Goal: Task Accomplishment & Management: Manage account settings

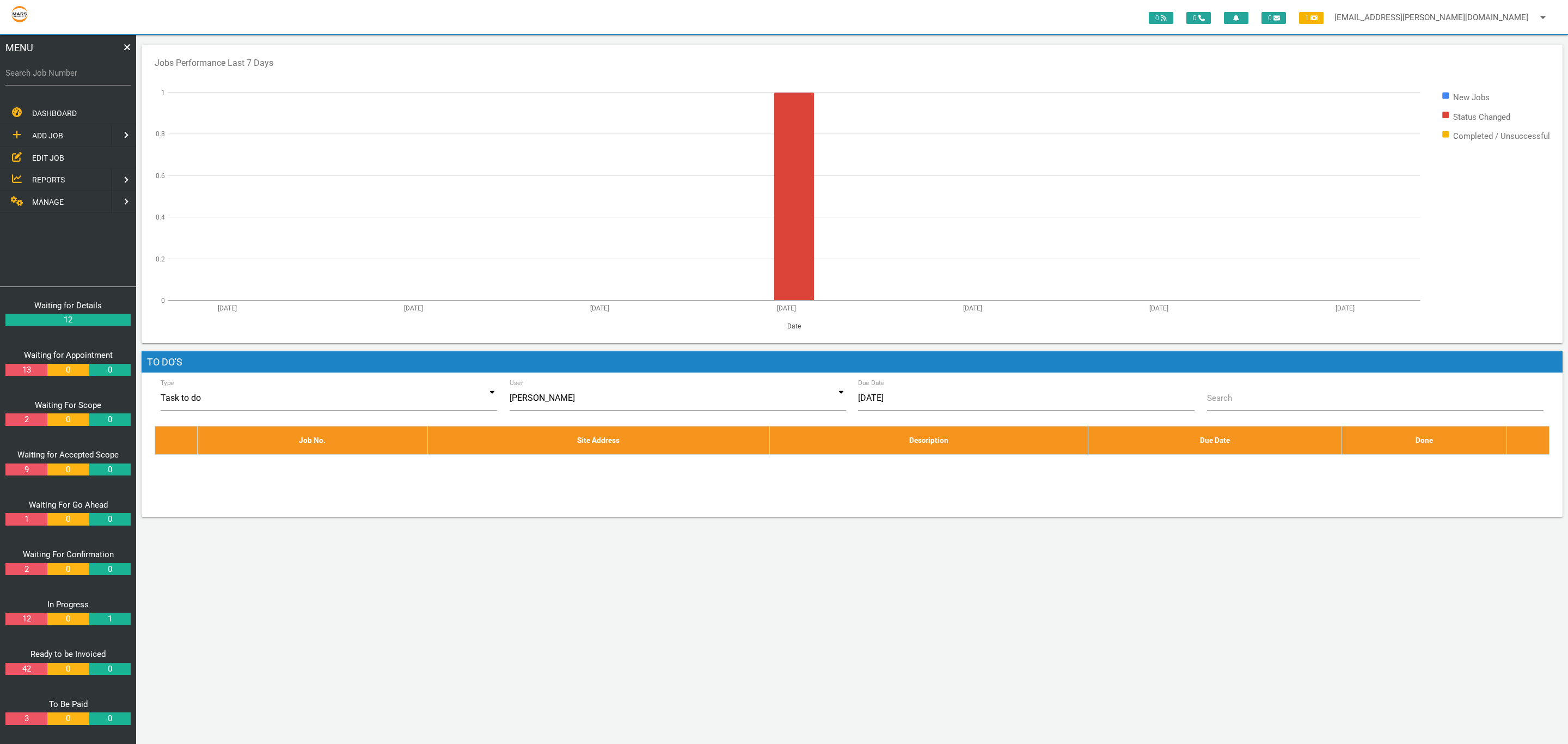
click at [46, 202] on span "MANAGE" at bounding box center [48, 202] width 32 height 9
click at [66, 136] on span "PERSONNEL" at bounding box center [54, 135] width 44 height 9
click at [74, 154] on span "EDIT PERSONNEL" at bounding box center [63, 157] width 61 height 9
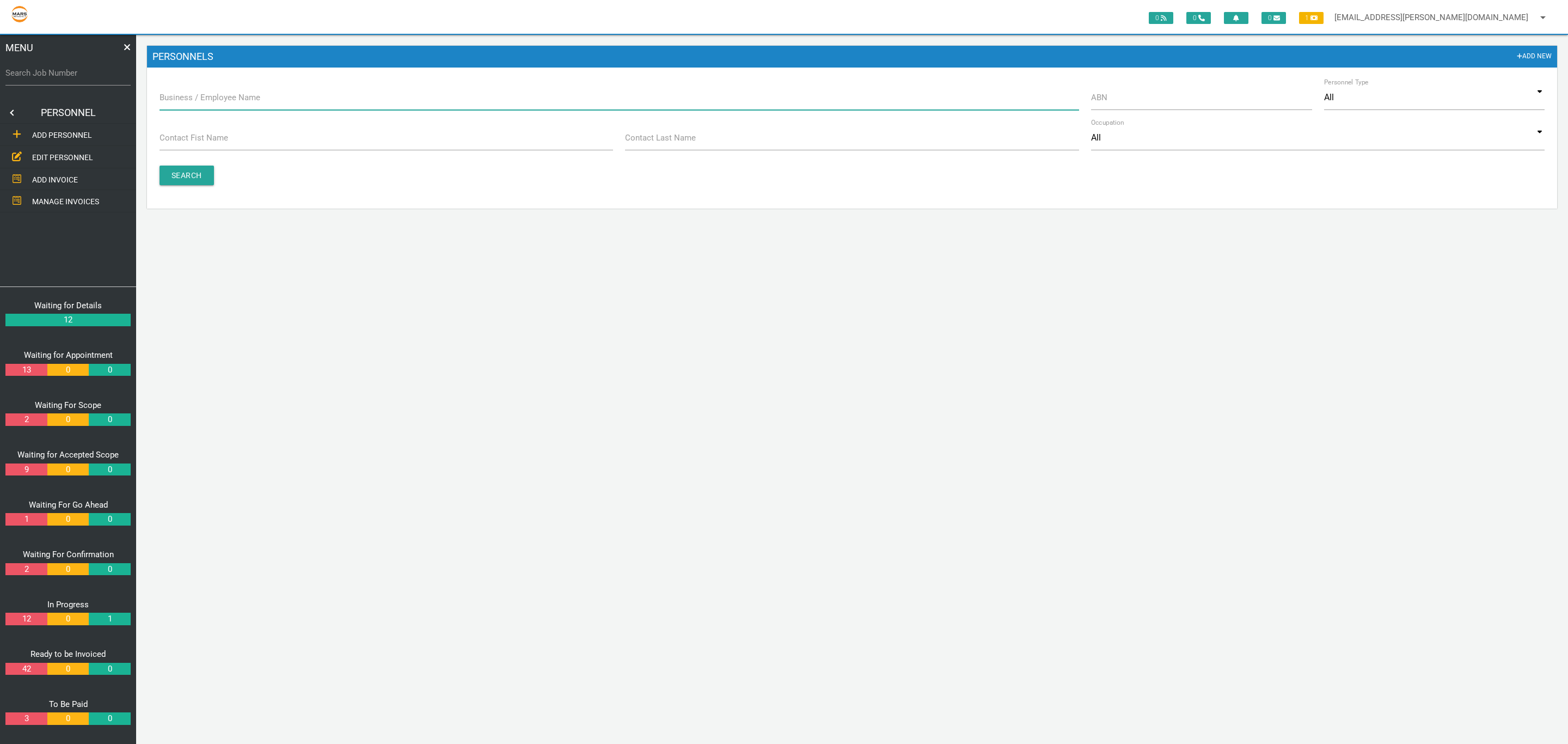
click at [869, 104] on input "Business / Employee Name" at bounding box center [619, 97] width 920 height 25
type input "cata"
click at [178, 177] on input "Search" at bounding box center [186, 175] width 54 height 19
click at [16, 110] on link at bounding box center [11, 113] width 22 height 22
click at [13, 110] on link at bounding box center [11, 113] width 22 height 22
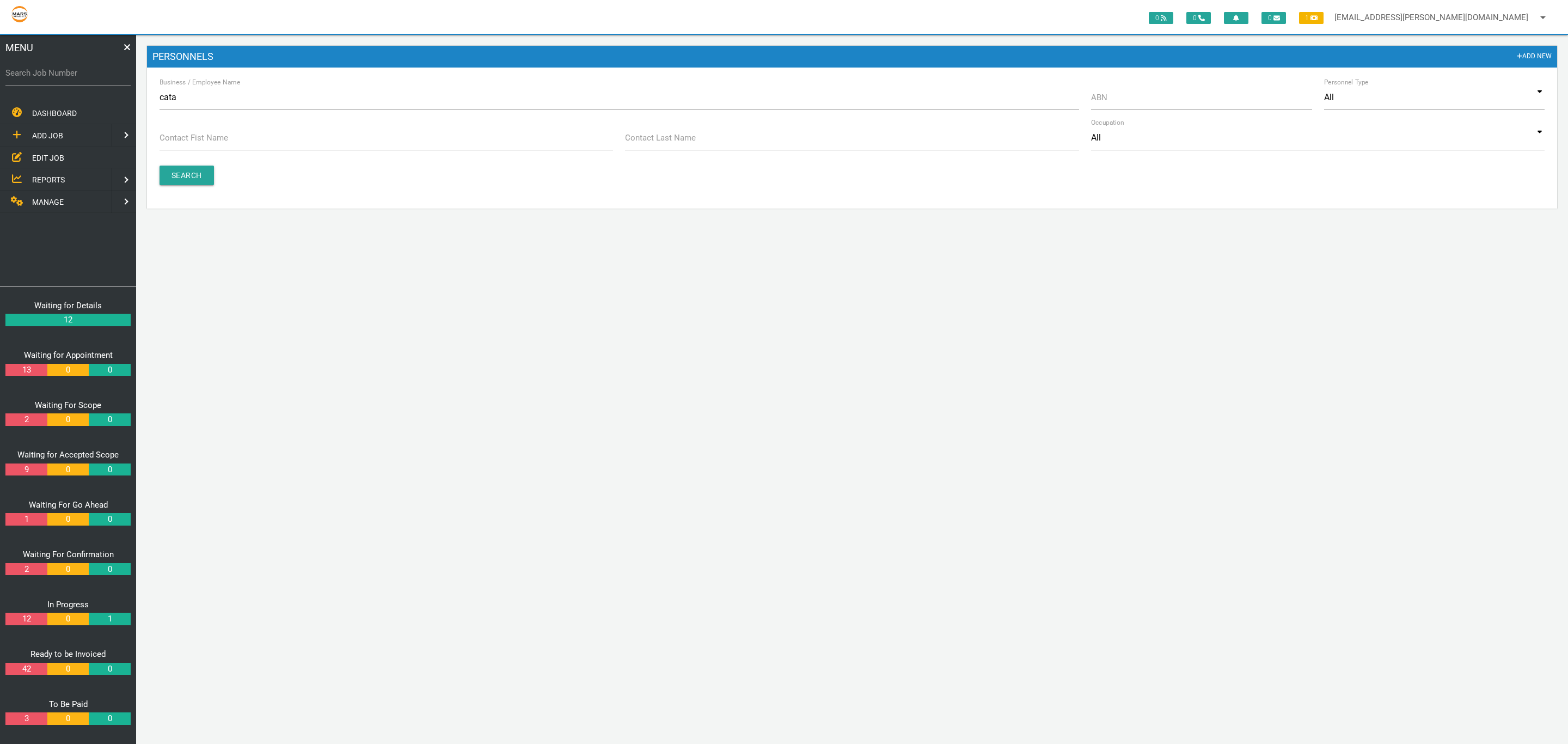
click at [55, 209] on link "MANAGE" at bounding box center [54, 202] width 113 height 23
click at [54, 224] on span "CUSTOMER" at bounding box center [52, 223] width 40 height 9
click at [58, 153] on span "EDIT CUSTOMER" at bounding box center [61, 157] width 57 height 9
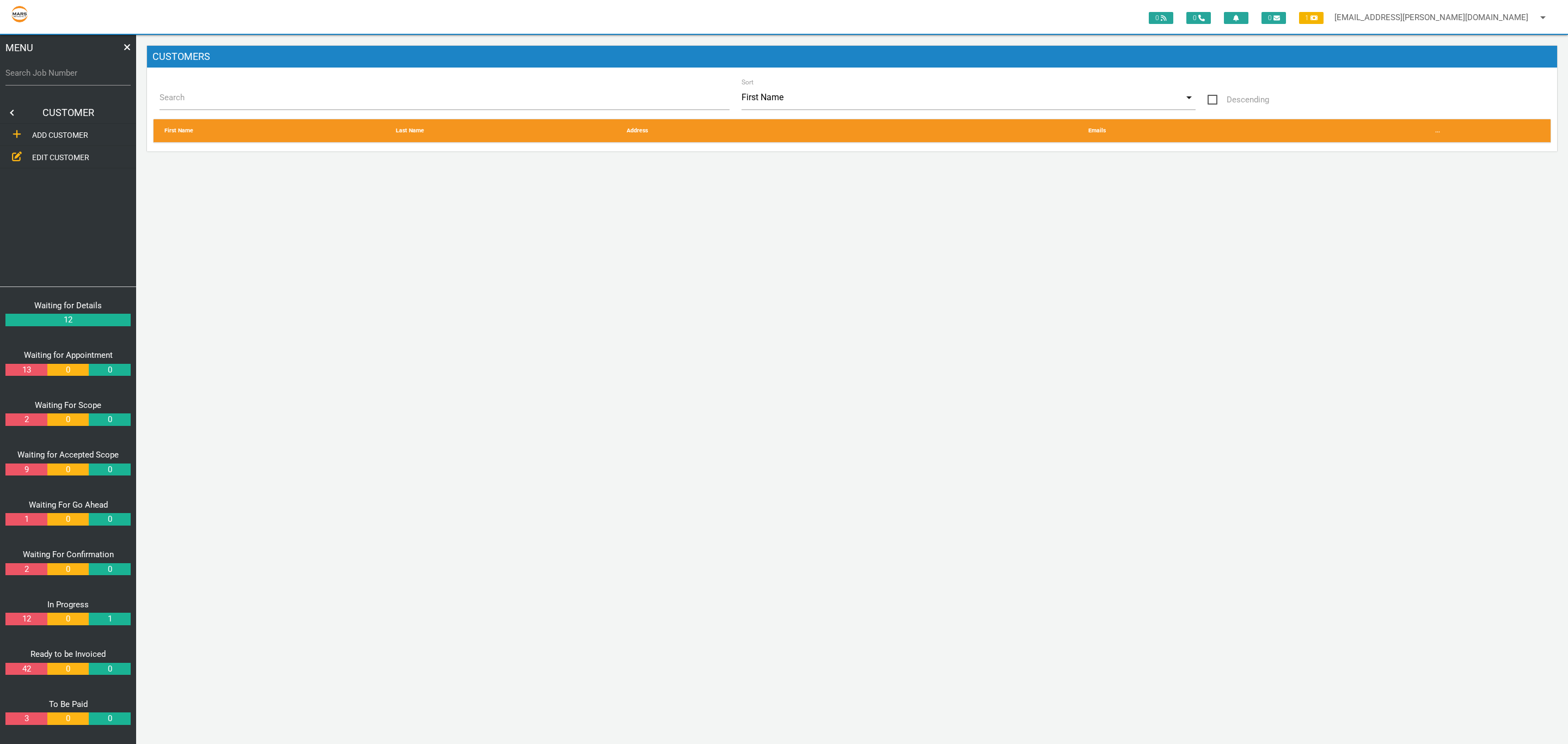
click at [268, 101] on label "Search" at bounding box center [450, 97] width 583 height 13
click at [268, 101] on input "Search" at bounding box center [444, 97] width 570 height 25
click at [296, 105] on input "cata" at bounding box center [444, 97] width 570 height 25
type input "catalyst"
click at [783, 94] on input "First Name" at bounding box center [968, 97] width 453 height 25
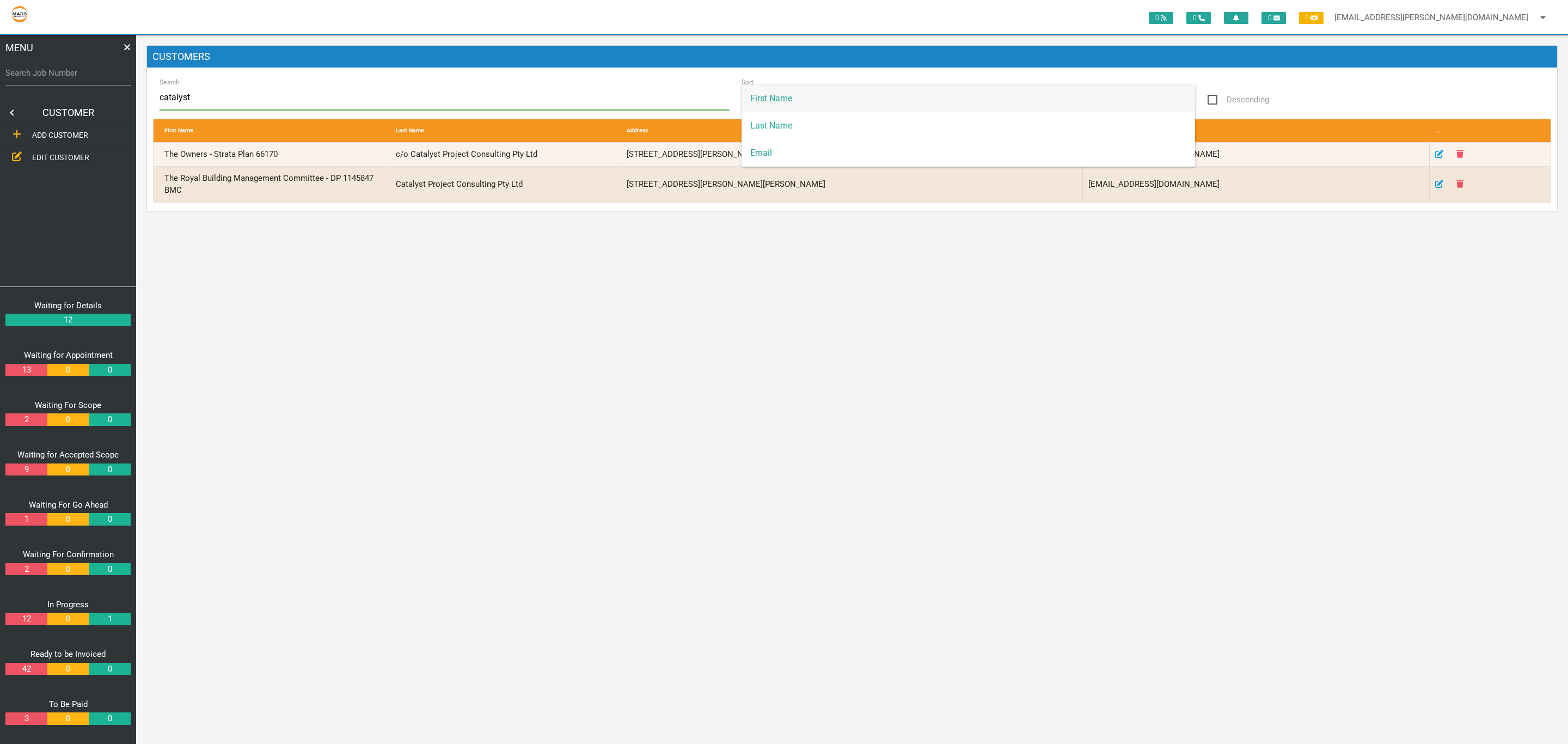
click at [402, 368] on div "0 0 0 1 kieran.lowe@marsbuilding.com.au arrow_drop_down Account Preferences Log…" at bounding box center [852, 389] width 1432 height 709
